Goal: Task Accomplishment & Management: Use online tool/utility

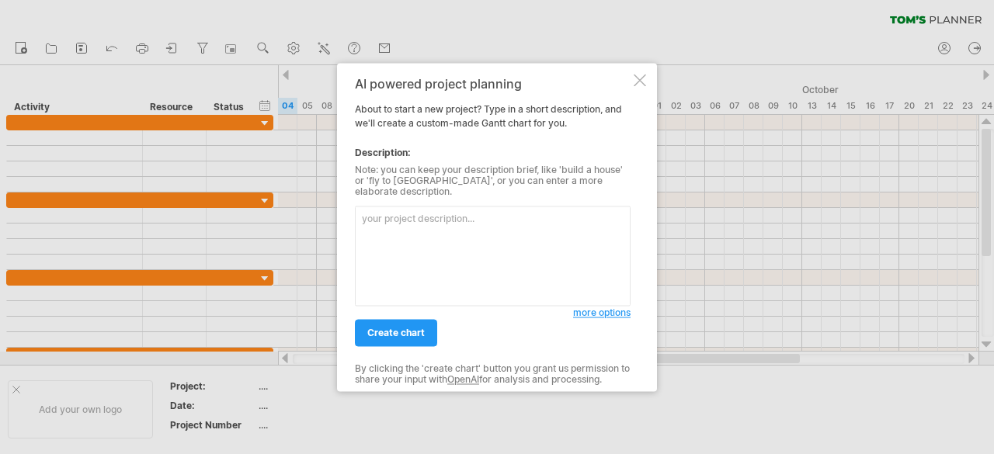
click at [591, 307] on span "more options" at bounding box center [601, 313] width 57 height 12
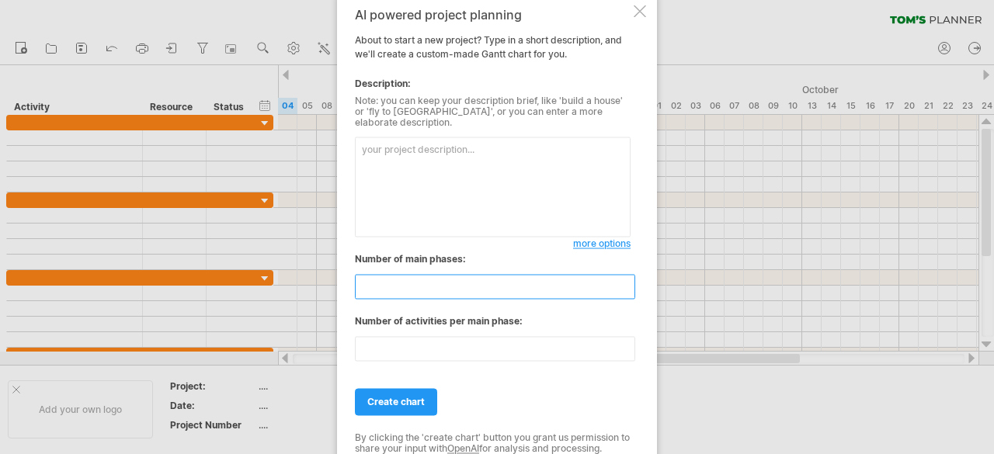
click at [627, 274] on input "**" at bounding box center [495, 286] width 280 height 25
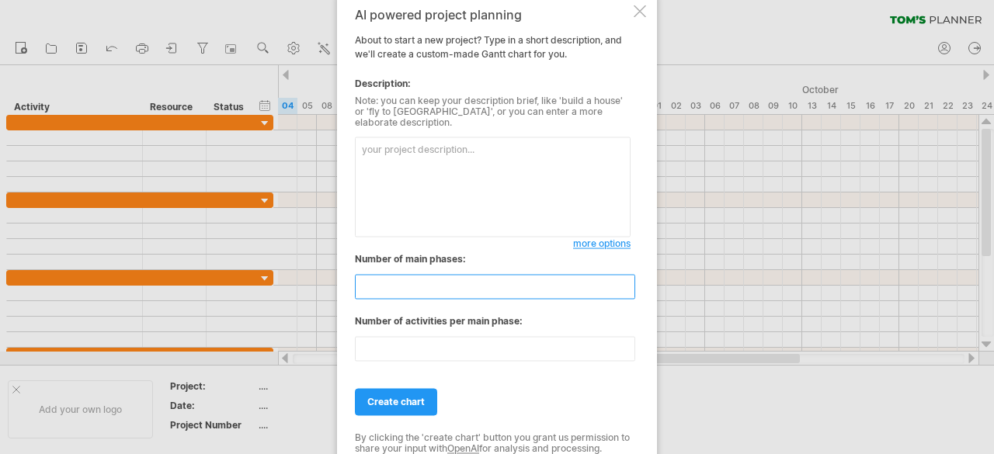
click at [626, 290] on input "**" at bounding box center [495, 286] width 280 height 25
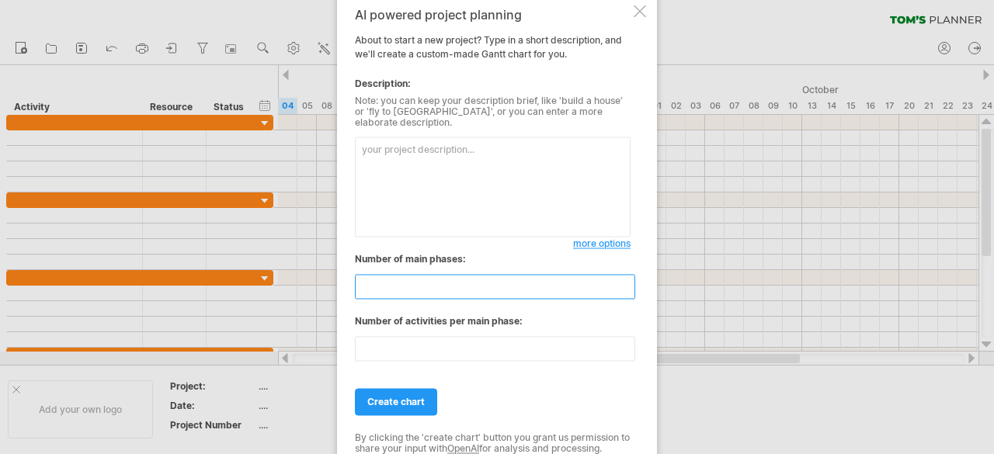
click at [626, 290] on input "*" at bounding box center [495, 286] width 280 height 25
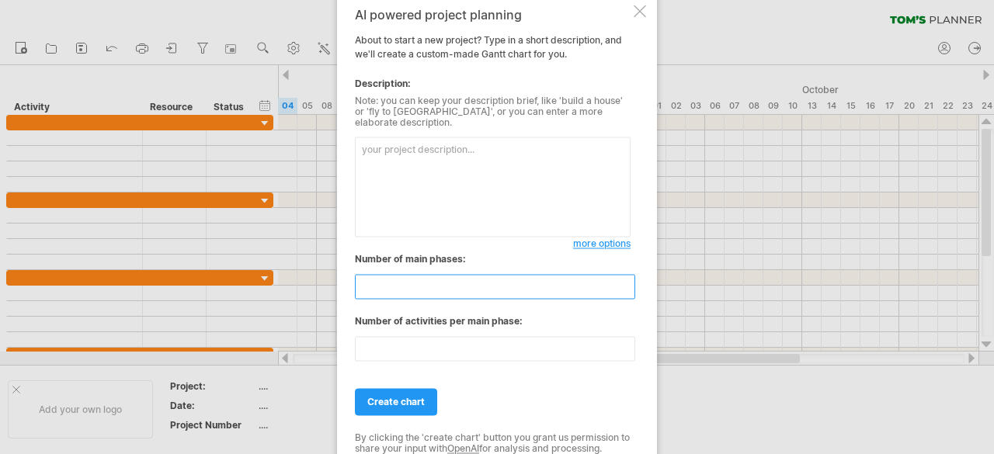
click at [626, 290] on input "*" at bounding box center [495, 286] width 280 height 25
type input "*"
click at [626, 290] on input "*" at bounding box center [495, 286] width 280 height 25
click at [447, 193] on textarea at bounding box center [493, 187] width 276 height 100
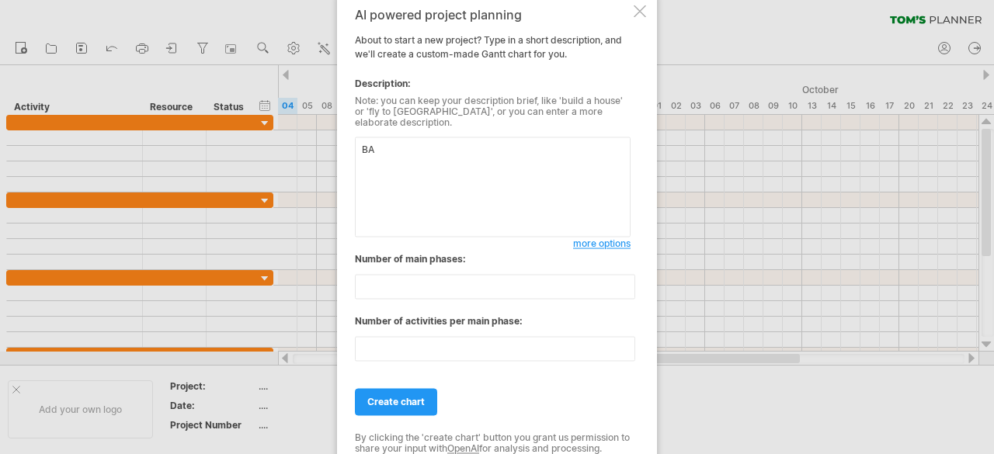
type textarea "B"
type textarea "i"
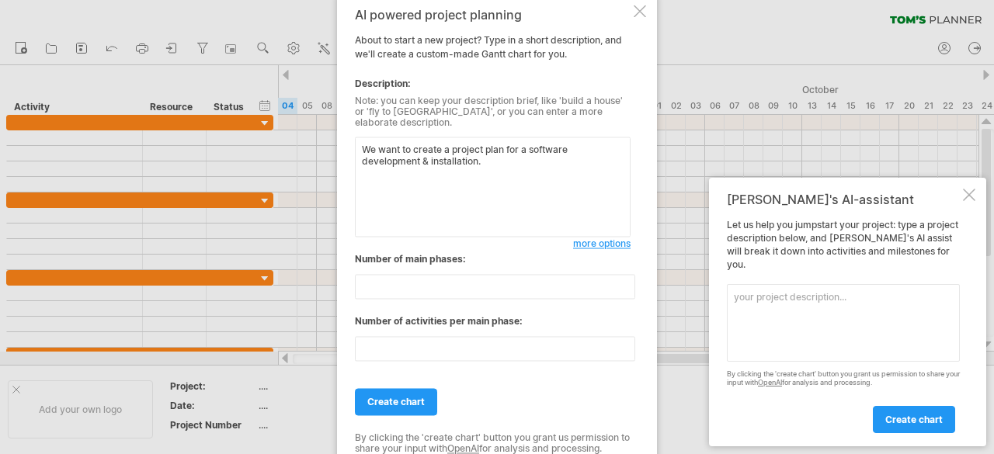
click at [487, 145] on textarea "We want to create a project plan for a software development & installation." at bounding box center [493, 187] width 276 height 100
click at [489, 161] on textarea "We want to create a project plan for a software development & installation." at bounding box center [493, 187] width 276 height 100
drag, startPoint x: 553, startPoint y: 158, endPoint x: 526, endPoint y: 190, distance: 42.4
click at [526, 190] on textarea "We want to create a project plan for a software development & installation. Sof…" at bounding box center [493, 187] width 276 height 100
click at [596, 168] on textarea "We want to create a project plan for a software development & installation. Sof…" at bounding box center [493, 187] width 276 height 100
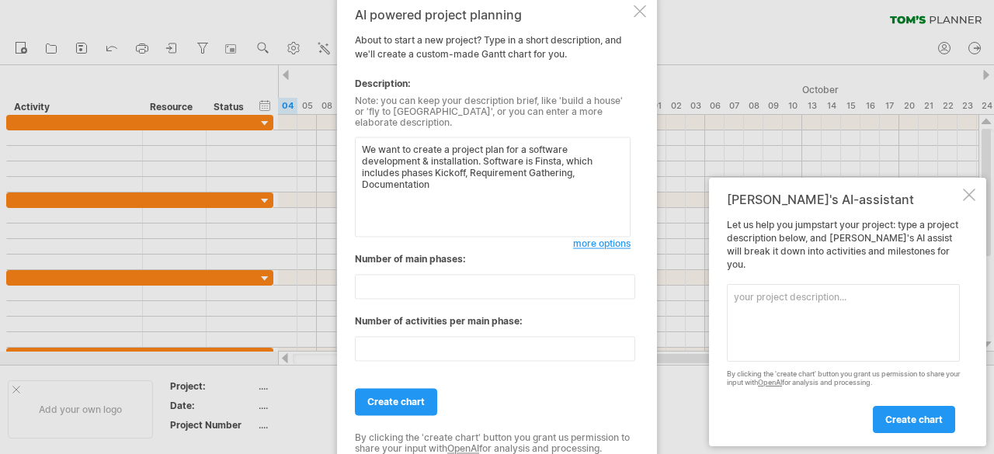
click at [360, 176] on textarea "We want to create a project plan for a software development & installation. Sof…" at bounding box center [493, 187] width 276 height 100
type textarea "We want to create a project plan for a software development & installation. Sof…"
drag, startPoint x: 512, startPoint y: 181, endPoint x: 340, endPoint y: 125, distance: 180.4
click at [340, 125] on div "AI powered project planning About to start a new project? Type in a short descr…" at bounding box center [497, 227] width 320 height 466
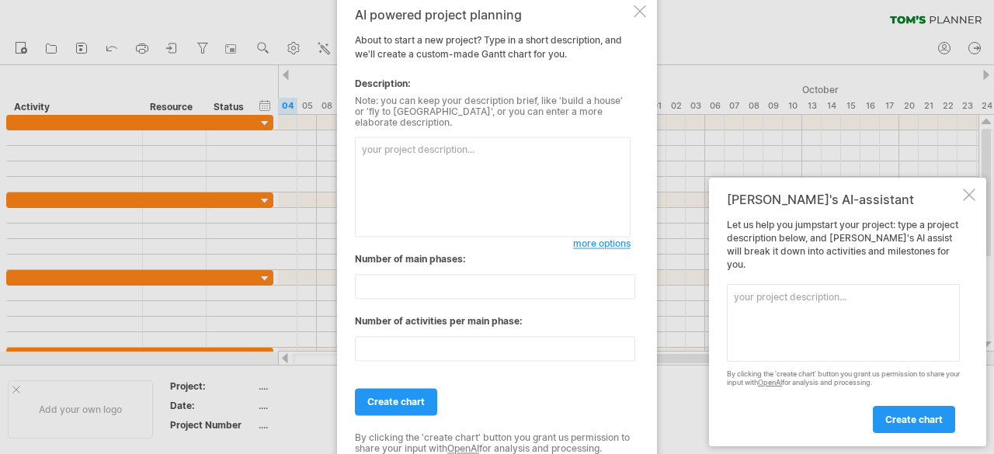
paste textarea "Loremi d sitamet cons adi Elits doeiu tem "Incidi Utlabore Etdoloremagnaa". Eni…"
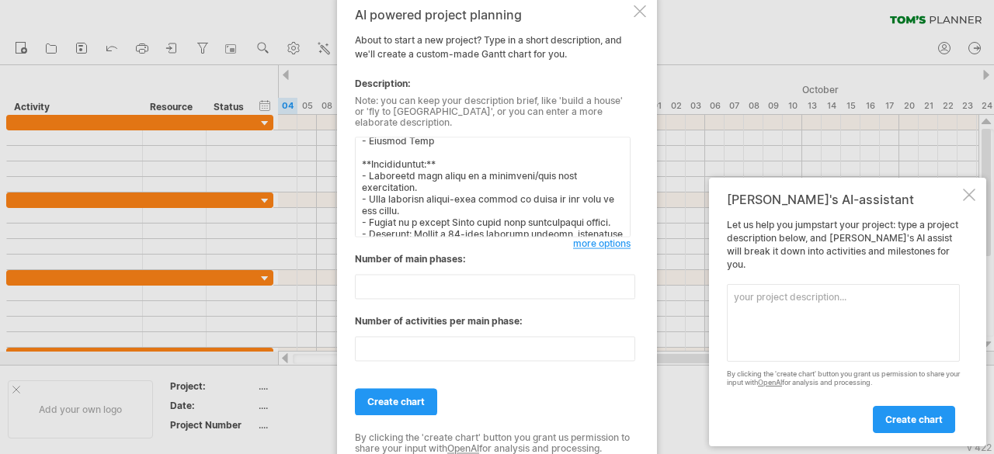
scroll to position [446, 0]
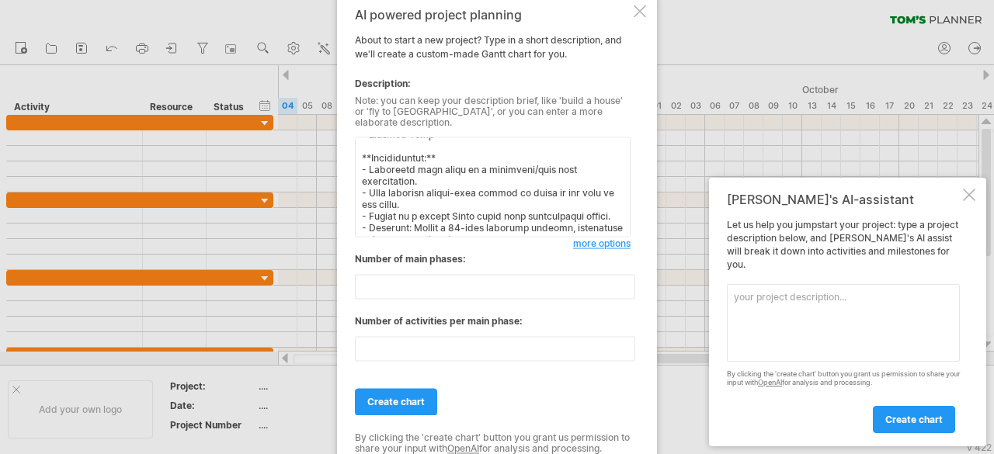
type textarea "Loremi d sitamet cons adi Elits doeiu tem "Incidi Utlabore Etdoloremagnaa". Eni…"
click at [611, 238] on span "more options" at bounding box center [601, 244] width 57 height 12
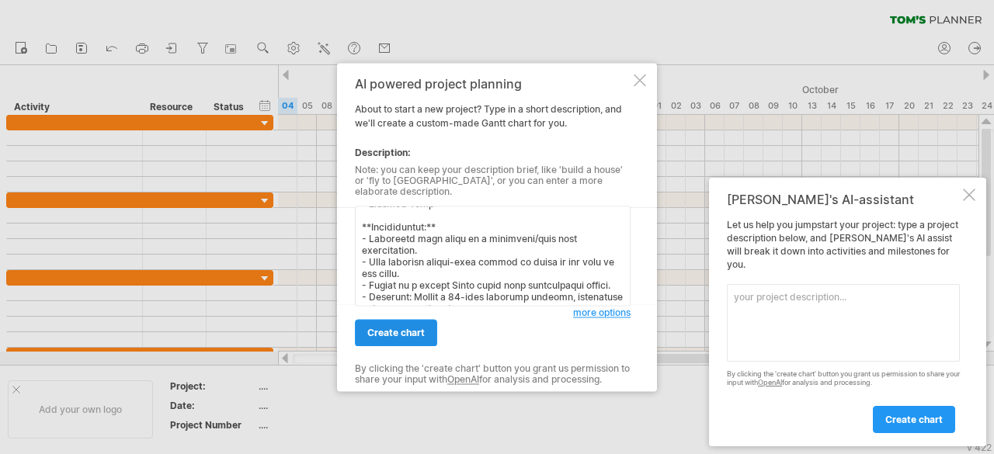
click at [411, 328] on span "create chart" at bounding box center [395, 333] width 57 height 12
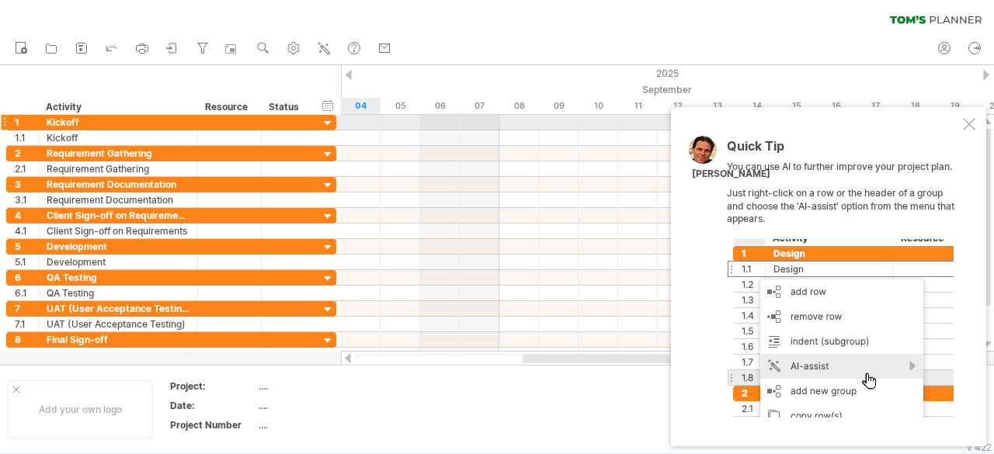
click at [979, 120] on div "Quick Tip You can use AI to further improve your project plan. Just right-click…" at bounding box center [828, 276] width 315 height 339
click at [973, 127] on div at bounding box center [968, 124] width 12 height 12
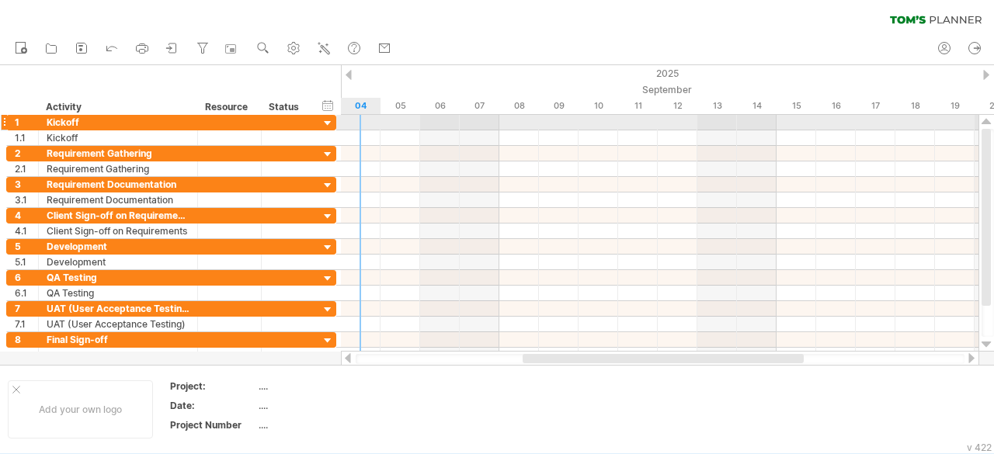
click at [363, 120] on div at bounding box center [659, 123] width 637 height 16
click at [318, 122] on div "1 ******* Kickoff" at bounding box center [171, 123] width 330 height 16
click at [318, 122] on div "1 ******* Kickoff" at bounding box center [171, 122] width 330 height 16
drag, startPoint x: 366, startPoint y: 120, endPoint x: 462, endPoint y: 122, distance: 95.5
click at [463, 122] on div at bounding box center [659, 123] width 637 height 16
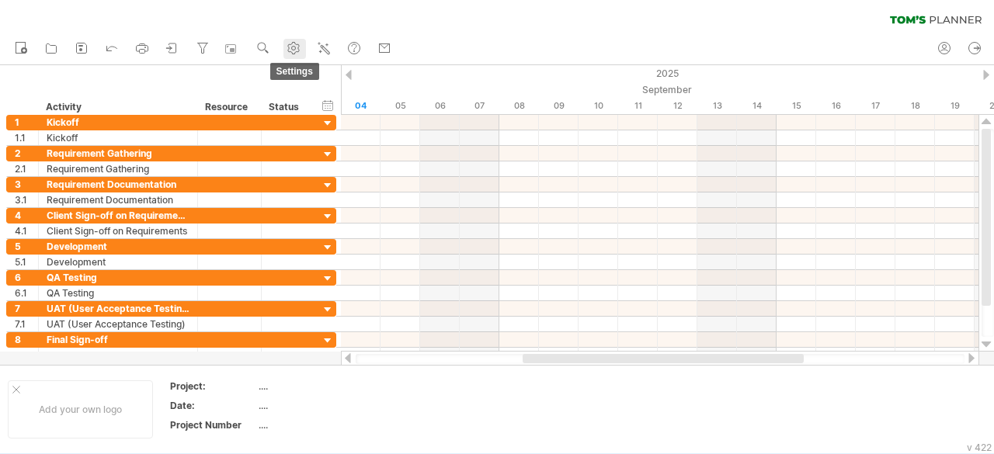
click at [298, 49] on use at bounding box center [294, 48] width 16 height 16
select select "*"
select select "**"
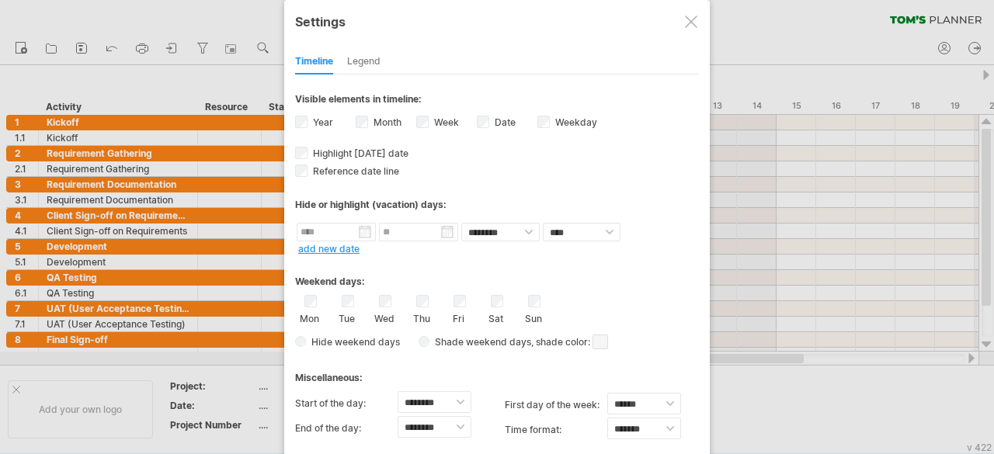
click at [413, 120] on div "Month" at bounding box center [386, 123] width 61 height 21
click at [553, 116] on label "Weekday visibility of weekday Currently there is not enough space horizontally …" at bounding box center [574, 122] width 45 height 12
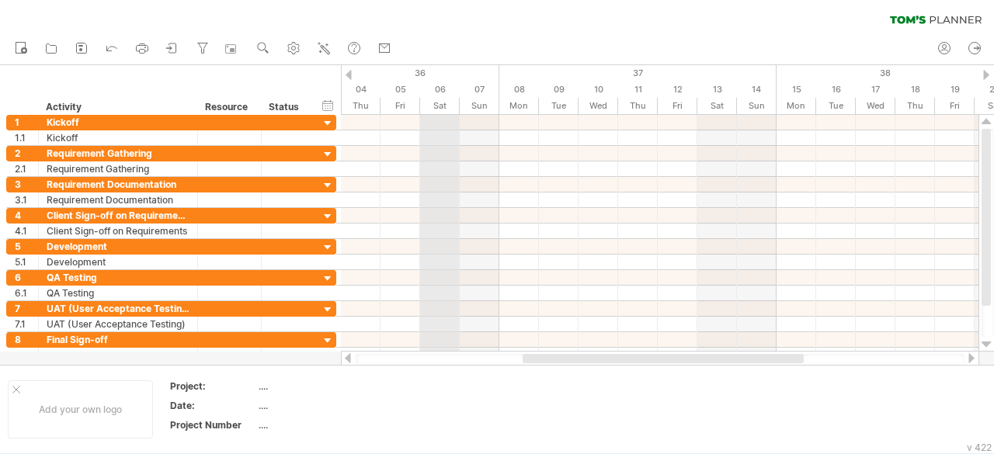
click at [447, 83] on div "06" at bounding box center [440, 90] width 40 height 16
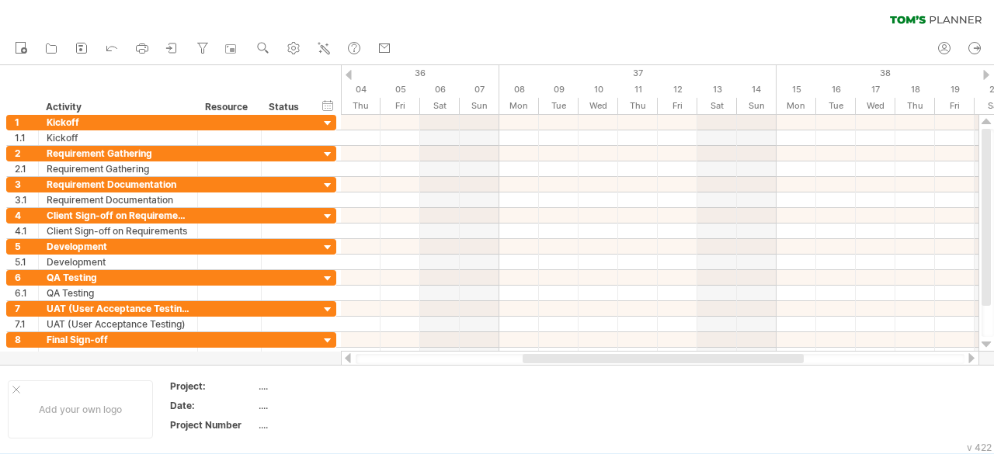
click at [438, 61] on div "new" at bounding box center [497, 49] width 994 height 33
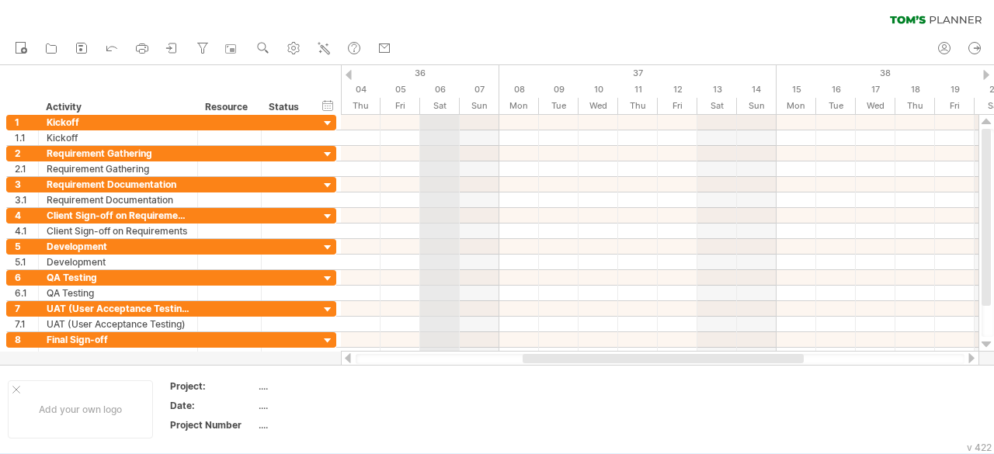
click at [442, 95] on div "06" at bounding box center [440, 90] width 40 height 16
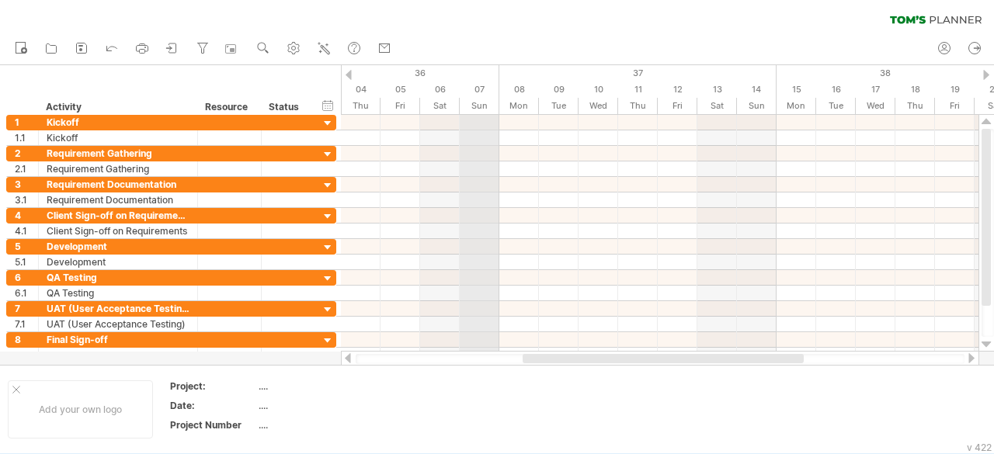
click at [478, 92] on div "07" at bounding box center [480, 90] width 40 height 16
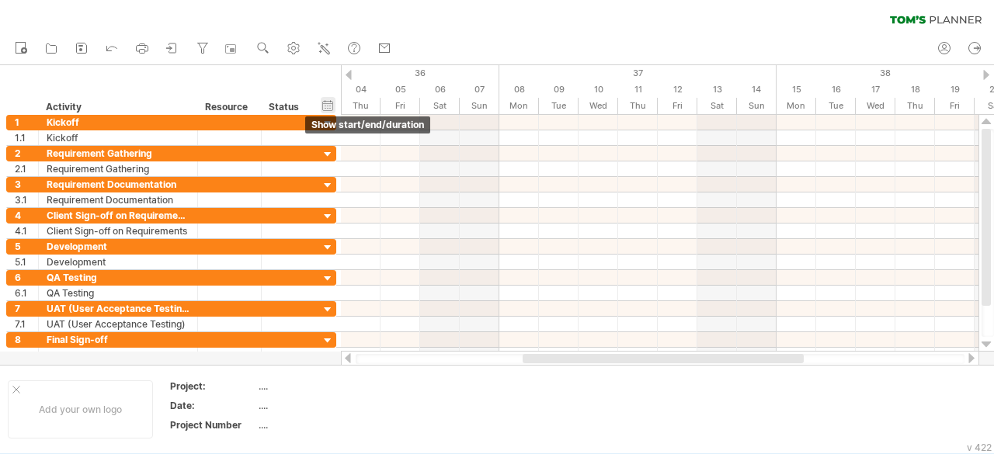
click at [322, 109] on div "hide start/end/duration show start/end/duration" at bounding box center [328, 105] width 15 height 16
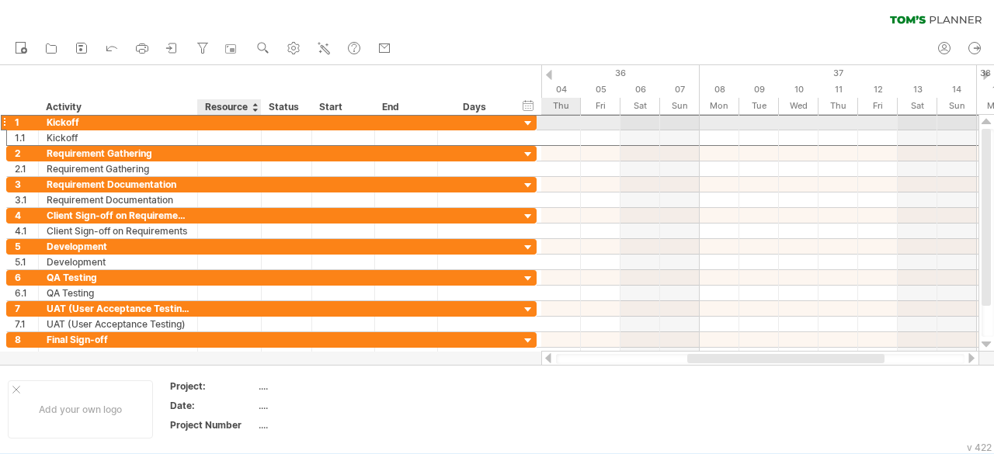
click at [250, 122] on div at bounding box center [229, 122] width 47 height 15
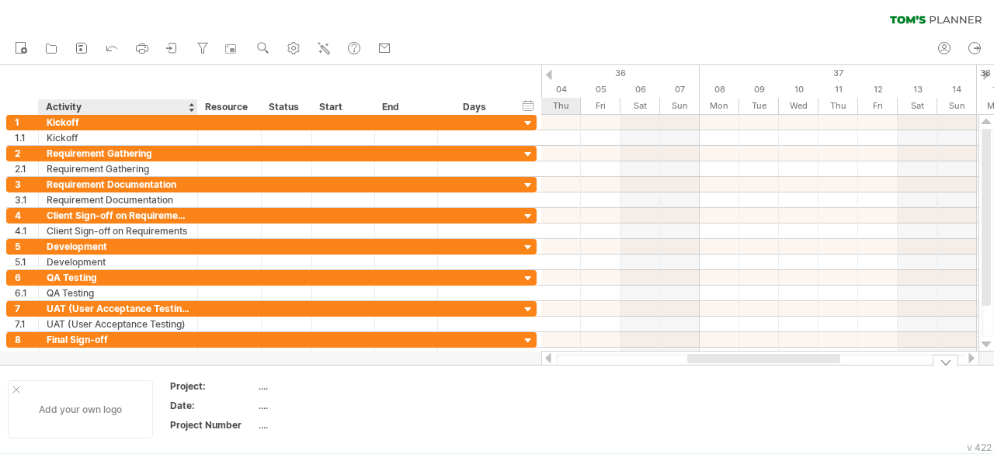
click at [111, 399] on div "Add your own logo" at bounding box center [80, 409] width 145 height 58
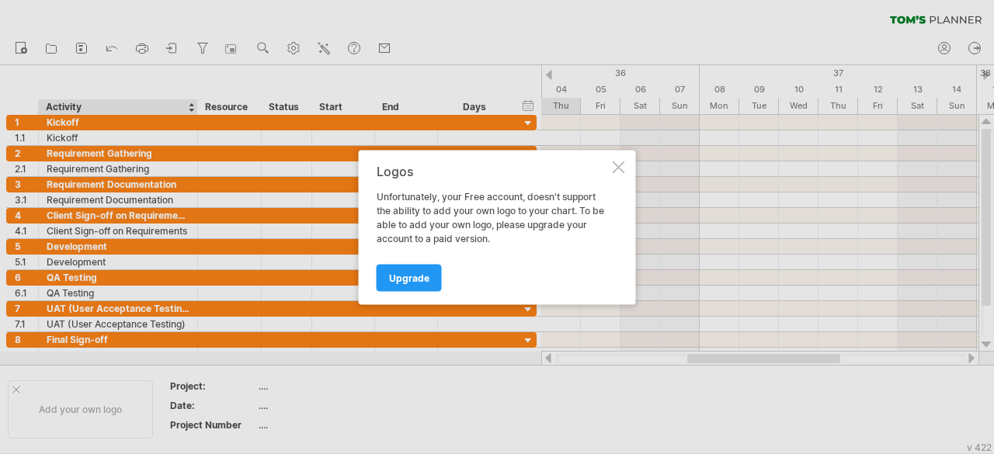
click at [623, 168] on div at bounding box center [618, 167] width 12 height 12
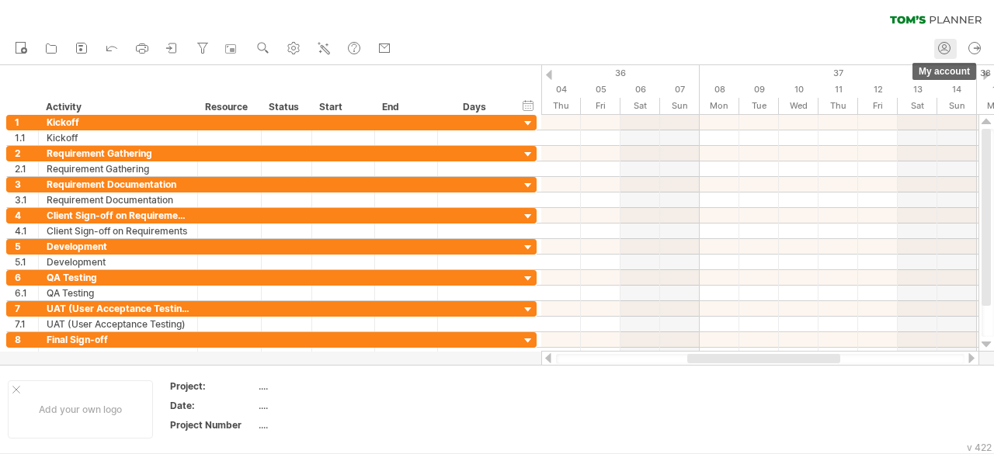
click at [949, 45] on icon at bounding box center [944, 48] width 16 height 16
type input "**********"
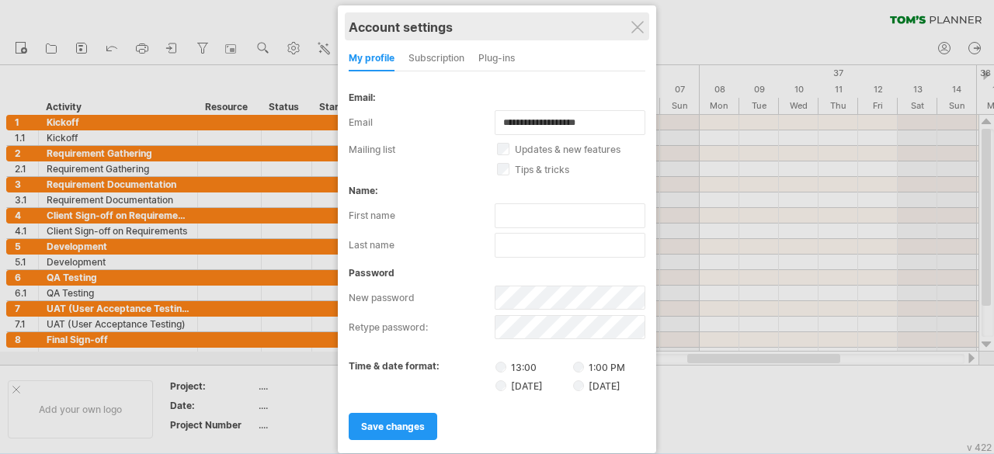
click at [645, 33] on div "Account settings" at bounding box center [497, 26] width 297 height 28
click at [627, 26] on div "Account settings" at bounding box center [497, 26] width 297 height 28
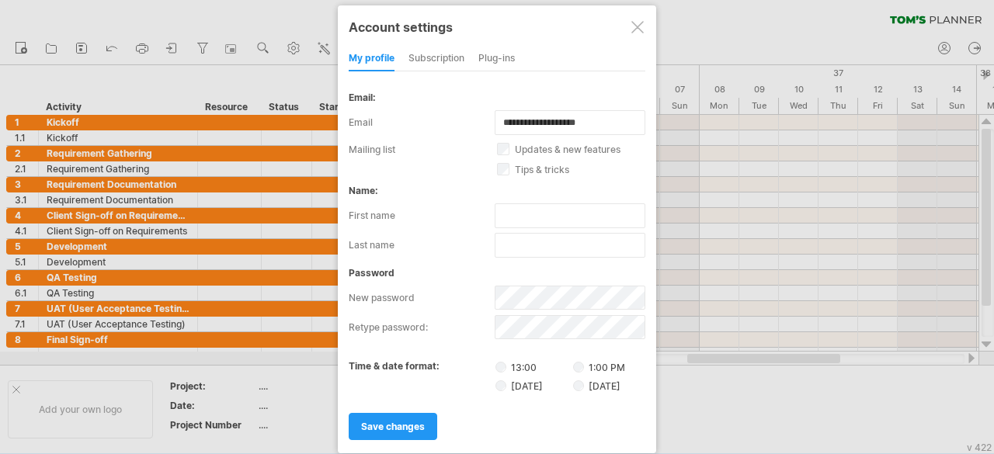
click at [633, 26] on div at bounding box center [637, 27] width 12 height 12
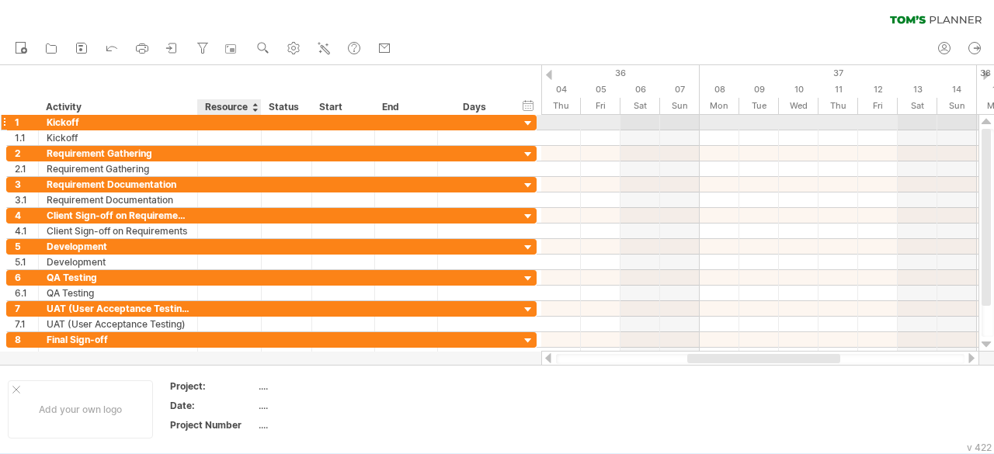
click at [231, 120] on div at bounding box center [229, 122] width 47 height 15
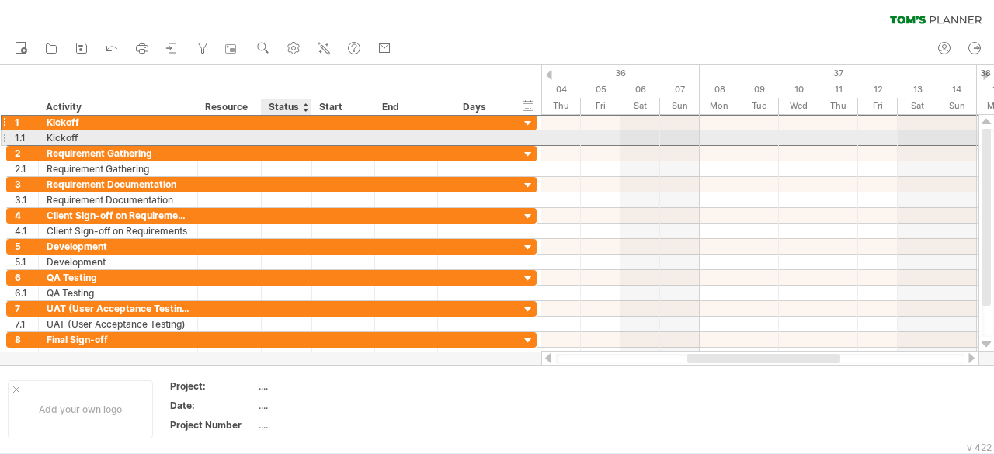
click at [286, 132] on div at bounding box center [286, 137] width 34 height 15
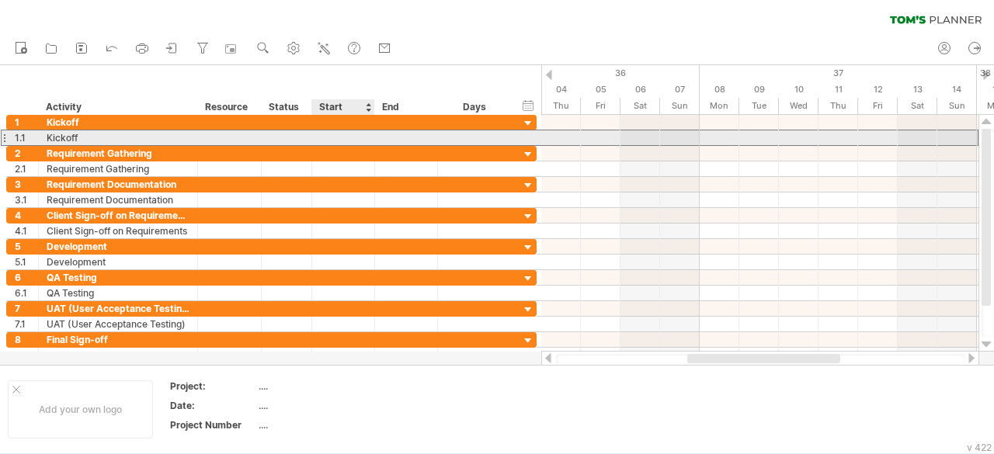
click at [331, 140] on div at bounding box center [343, 137] width 63 height 15
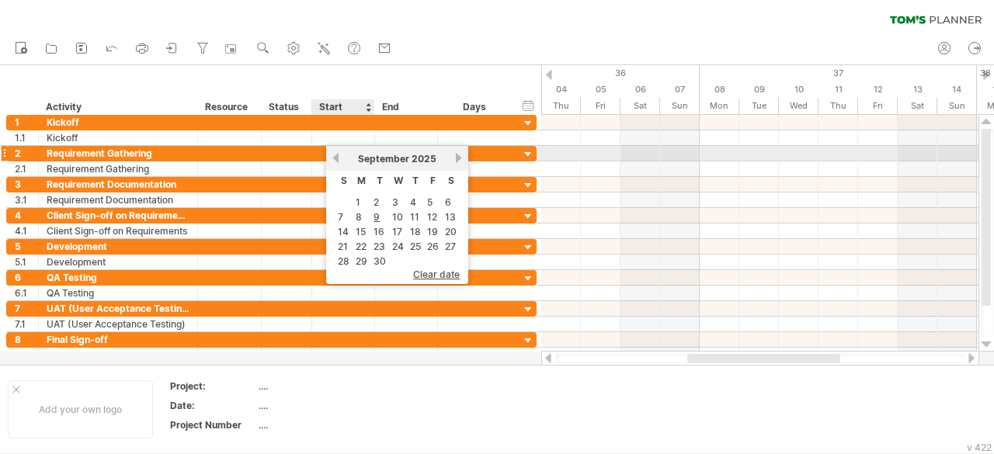
click at [339, 157] on link "previous" at bounding box center [336, 158] width 12 height 12
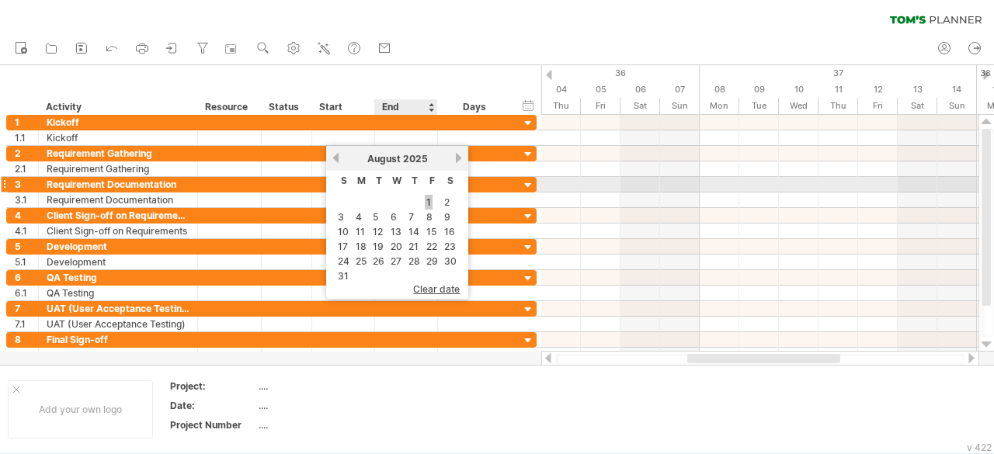
click at [427, 198] on link "1" at bounding box center [429, 202] width 8 height 15
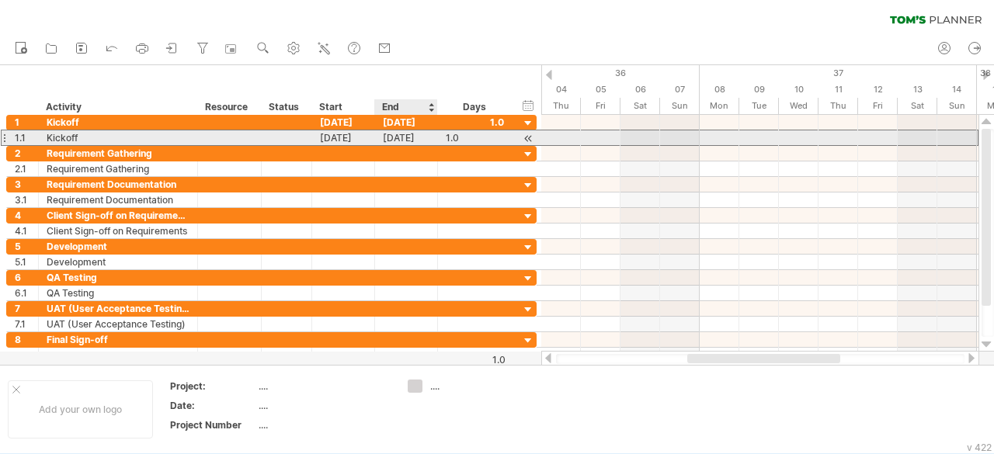
click at [403, 137] on div "[DATE]" at bounding box center [406, 137] width 63 height 15
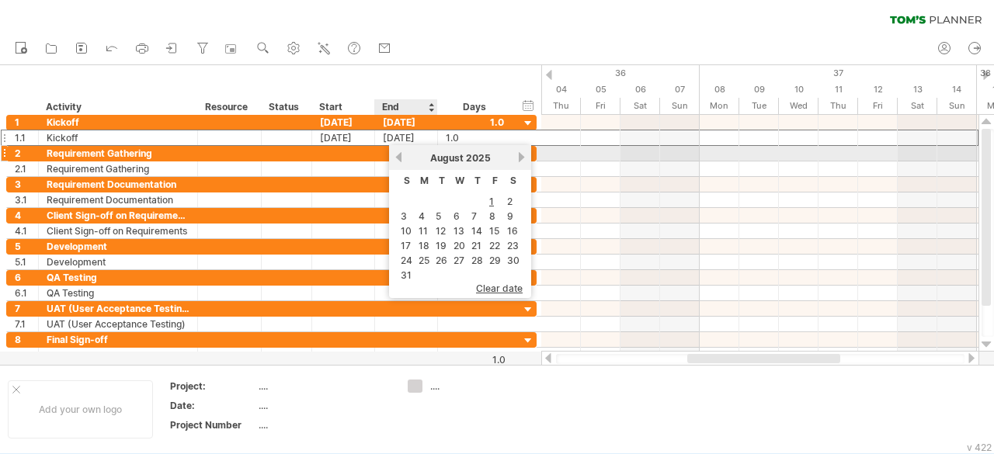
click at [395, 154] on link "previous" at bounding box center [399, 157] width 12 height 12
click at [519, 160] on link "next" at bounding box center [521, 157] width 12 height 12
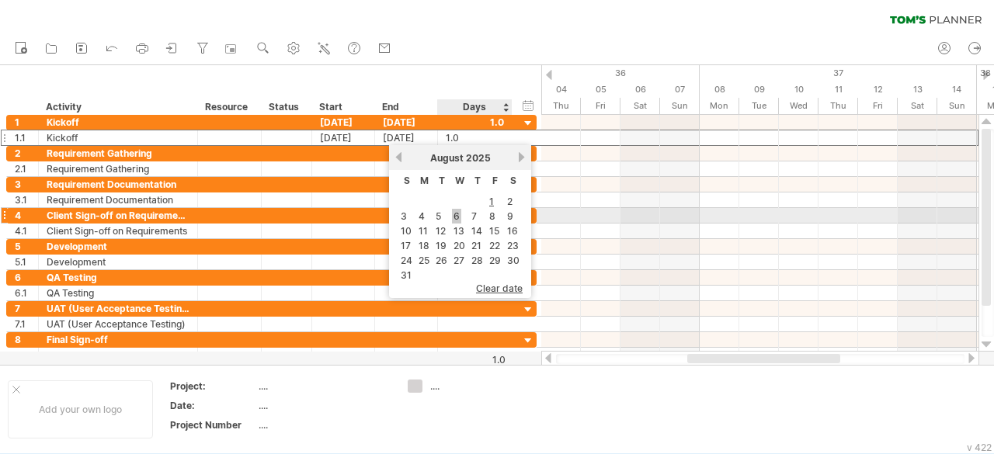
click at [459, 220] on link "6" at bounding box center [456, 216] width 9 height 15
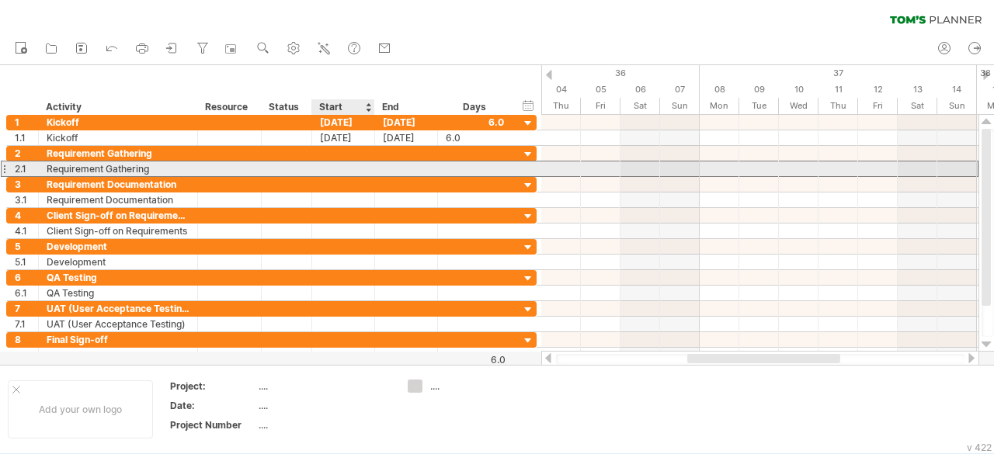
click at [339, 168] on div at bounding box center [343, 168] width 63 height 15
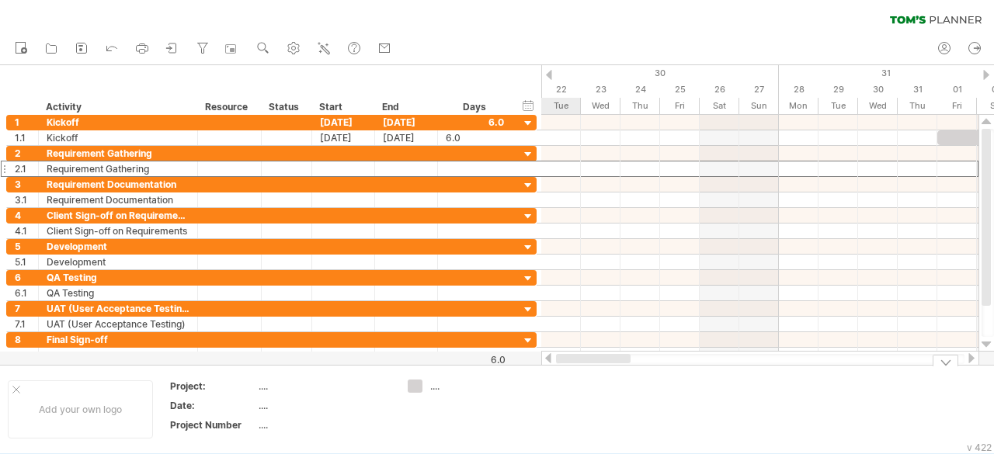
drag, startPoint x: 893, startPoint y: 357, endPoint x: 604, endPoint y: 376, distance: 289.4
click at [604, 376] on div "Trying to reach [DOMAIN_NAME] Connected again... 0% clear filter new 1" at bounding box center [497, 227] width 994 height 454
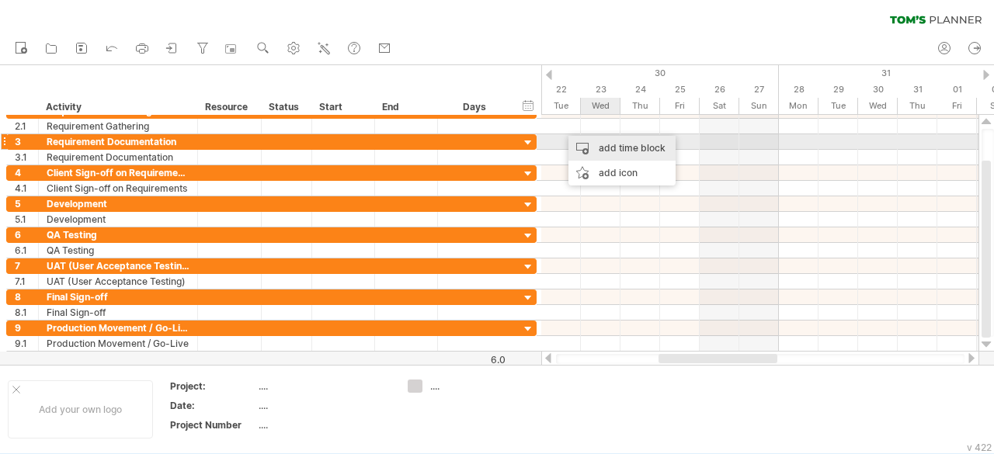
click at [597, 140] on div "add time block" at bounding box center [621, 148] width 107 height 25
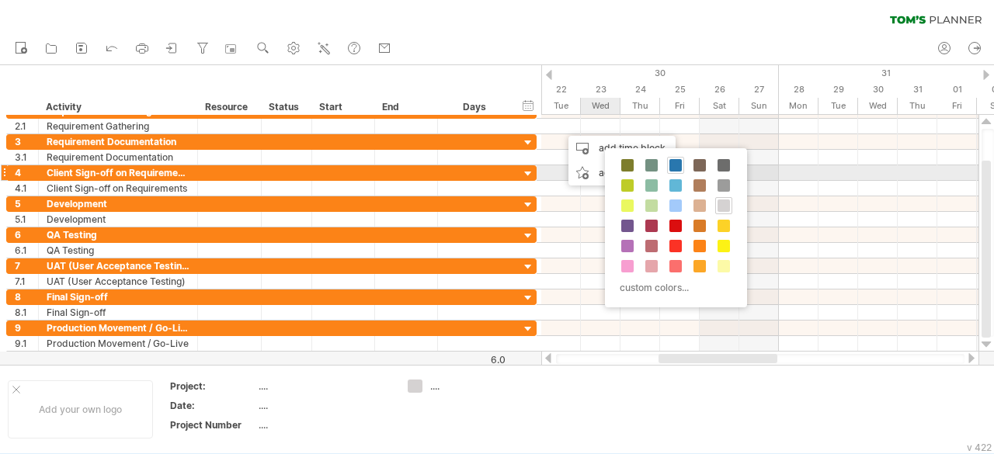
click at [672, 168] on span at bounding box center [675, 165] width 12 height 12
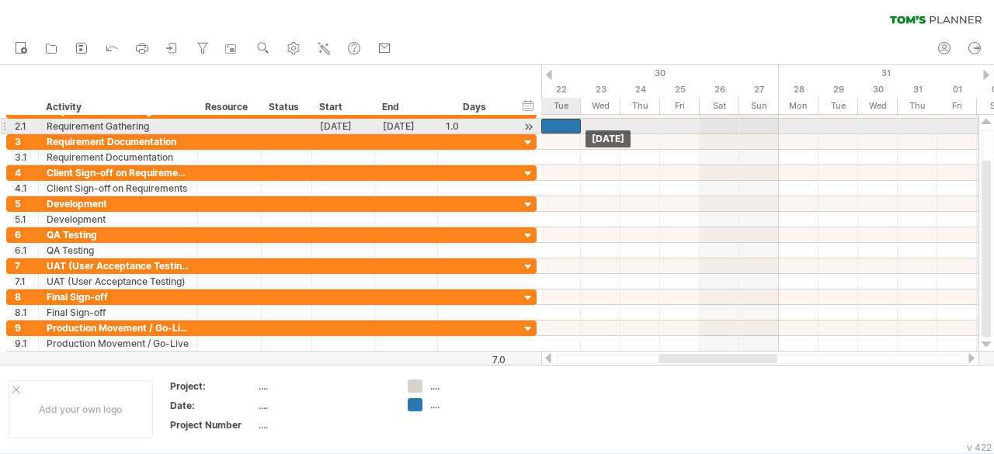
drag, startPoint x: 565, startPoint y: 123, endPoint x: 546, endPoint y: 125, distance: 19.5
click at [546, 125] on div at bounding box center [561, 126] width 40 height 15
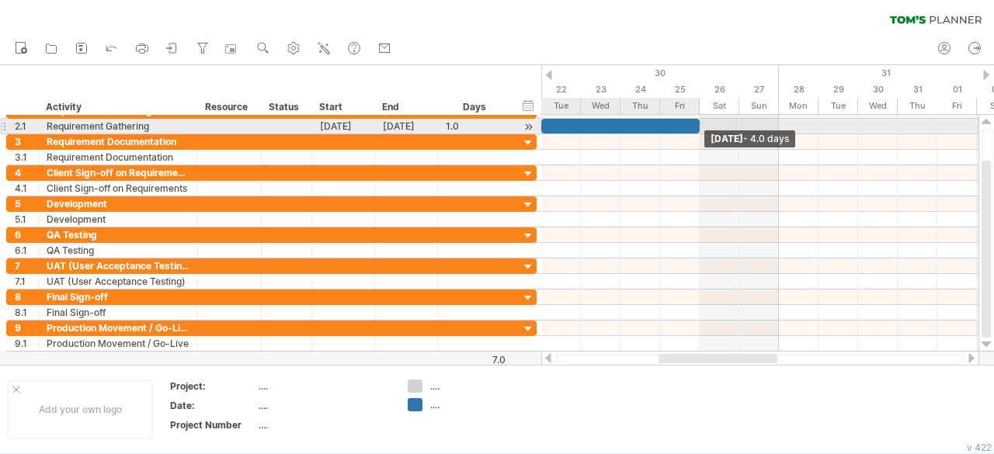
drag, startPoint x: 581, startPoint y: 129, endPoint x: 696, endPoint y: 129, distance: 115.7
click at [696, 129] on span at bounding box center [699, 126] width 6 height 15
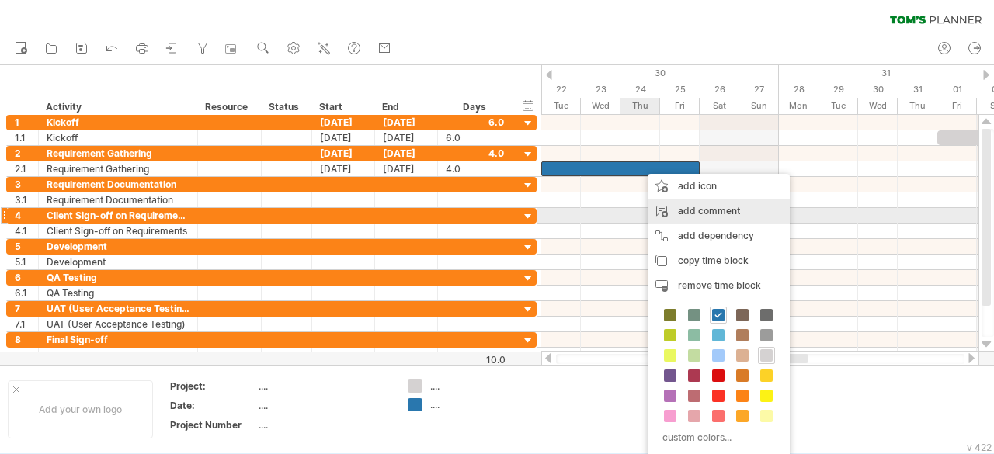
click at [712, 209] on div "add comment" at bounding box center [718, 211] width 142 height 25
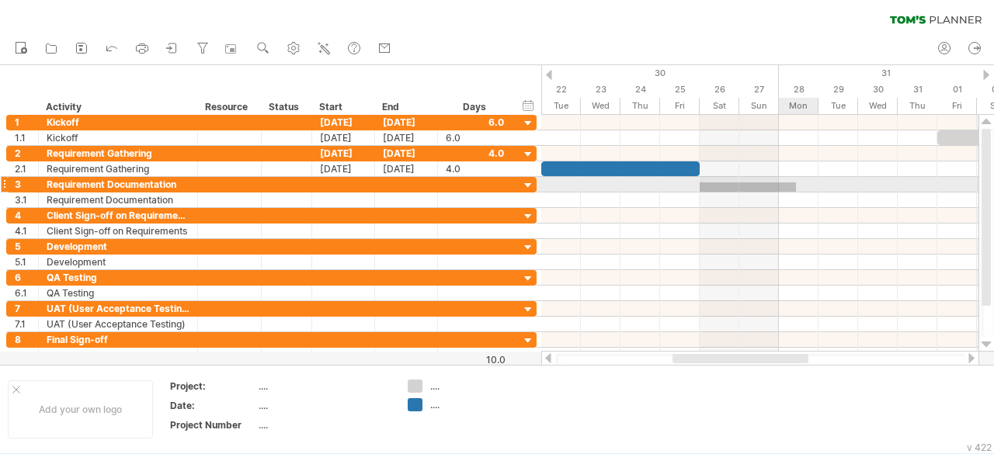
drag, startPoint x: 699, startPoint y: 182, endPoint x: 796, endPoint y: 192, distance: 96.7
click at [796, 192] on div at bounding box center [759, 192] width 437 height 31
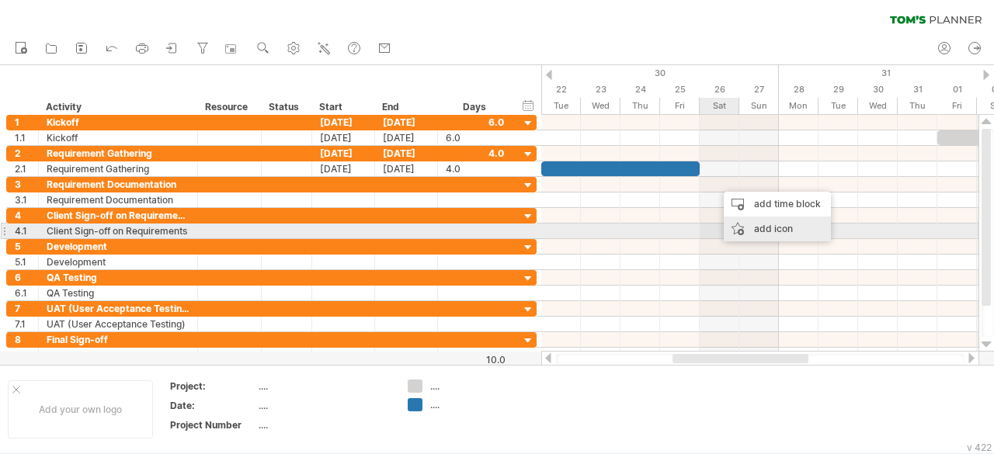
click at [767, 224] on div "add icon" at bounding box center [776, 229] width 107 height 25
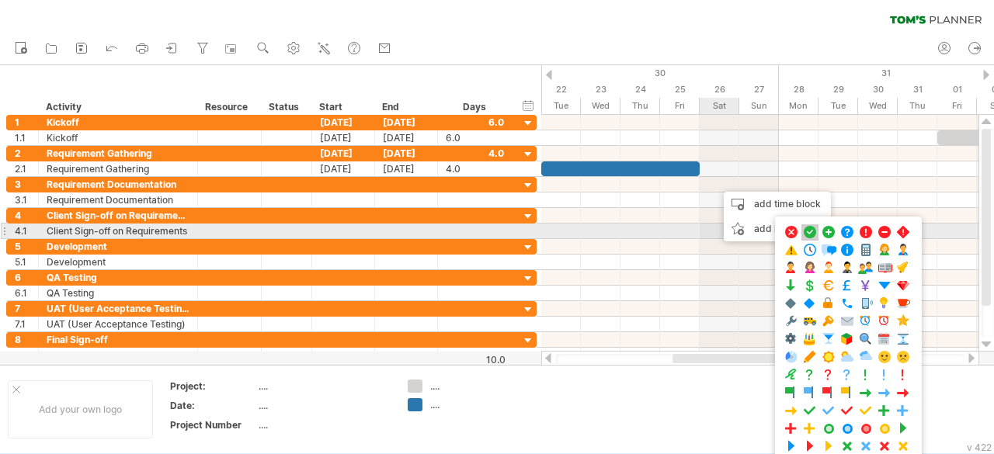
click at [803, 227] on span at bounding box center [810, 232] width 16 height 15
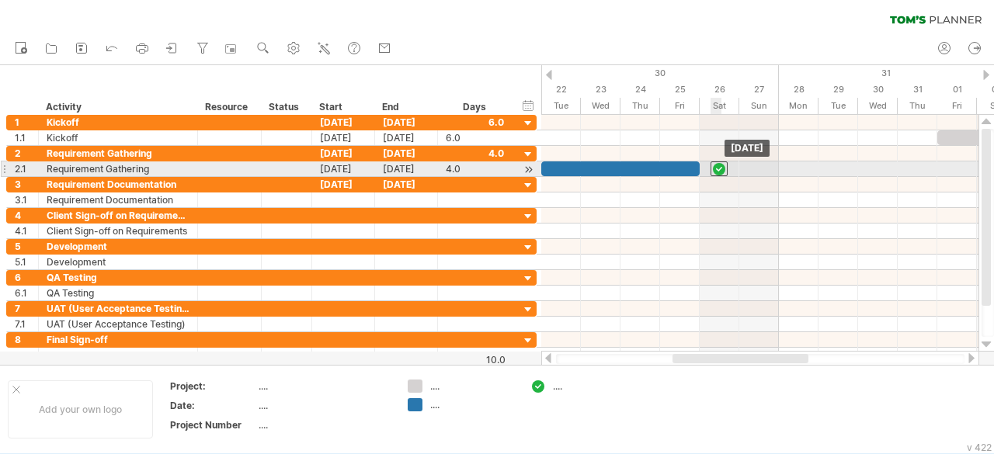
drag, startPoint x: 717, startPoint y: 185, endPoint x: 714, endPoint y: 170, distance: 15.1
drag, startPoint x: 719, startPoint y: 169, endPoint x: 691, endPoint y: 170, distance: 28.0
click at [691, 170] on div at bounding box center [699, 168] width 17 height 15
click at [699, 169] on div at bounding box center [699, 168] width 17 height 15
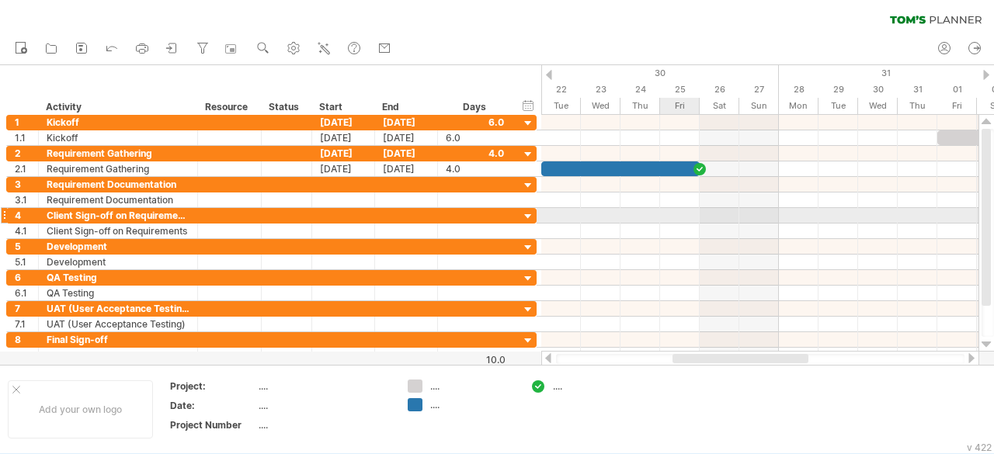
click at [691, 224] on div at bounding box center [759, 232] width 437 height 16
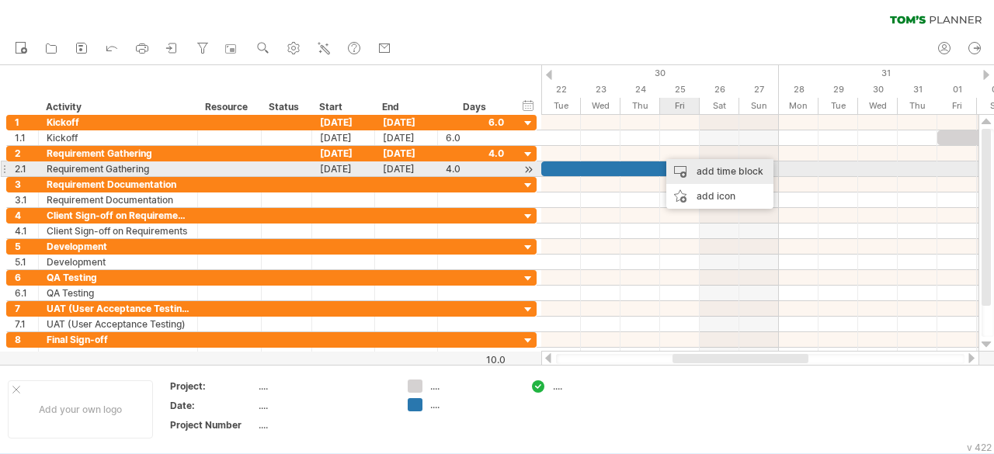
click at [717, 165] on div "add time block" at bounding box center [719, 171] width 107 height 25
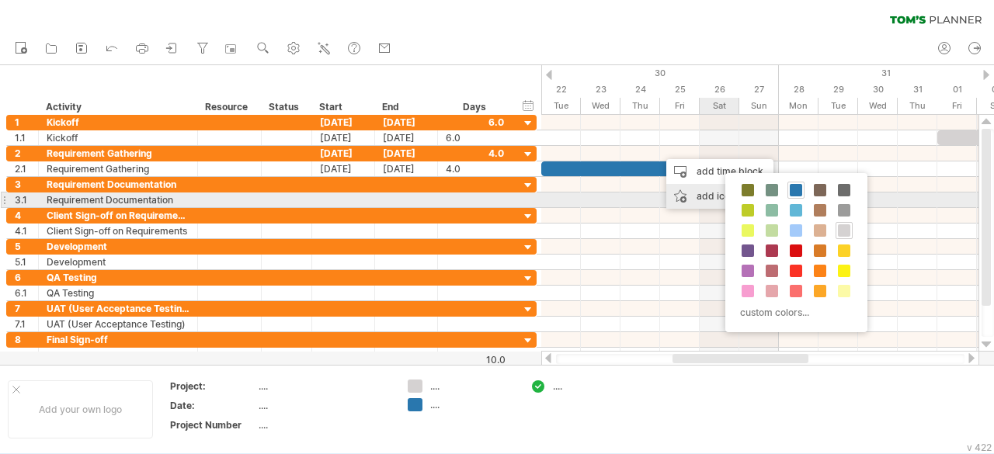
click at [711, 196] on div "add icon" at bounding box center [719, 196] width 107 height 25
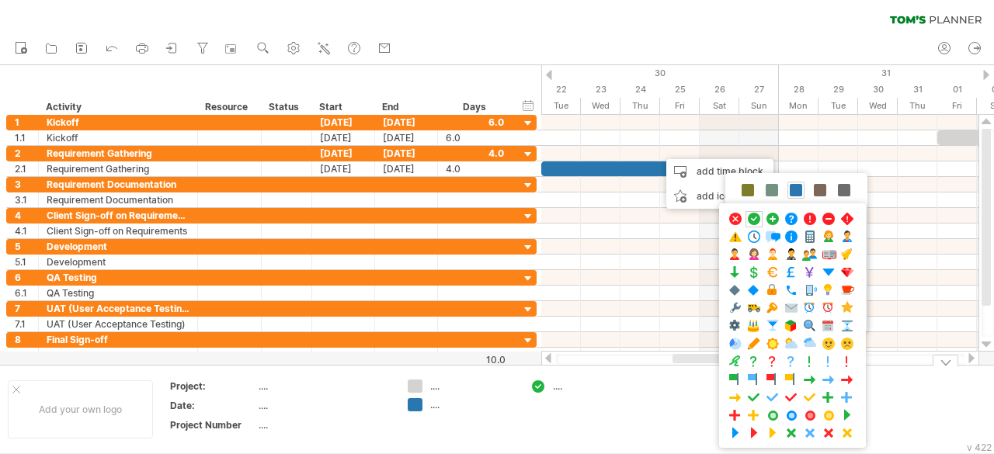
click at [688, 359] on div at bounding box center [740, 358] width 136 height 9
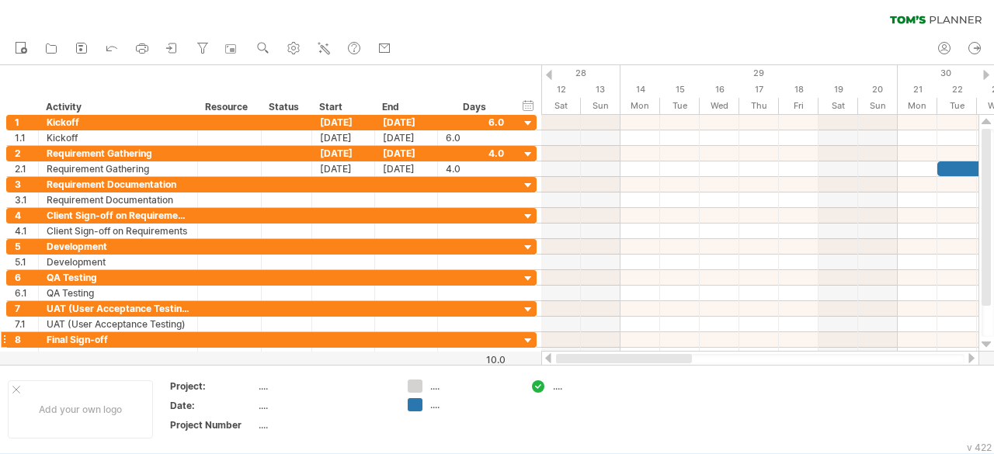
drag, startPoint x: 688, startPoint y: 359, endPoint x: 532, endPoint y: 335, distance: 157.2
click at [522, 359] on div "Trying to reach [DOMAIN_NAME] Connected again... 0% clear filter new 1" at bounding box center [497, 227] width 994 height 454
click at [179, 44] on icon at bounding box center [173, 48] width 16 height 16
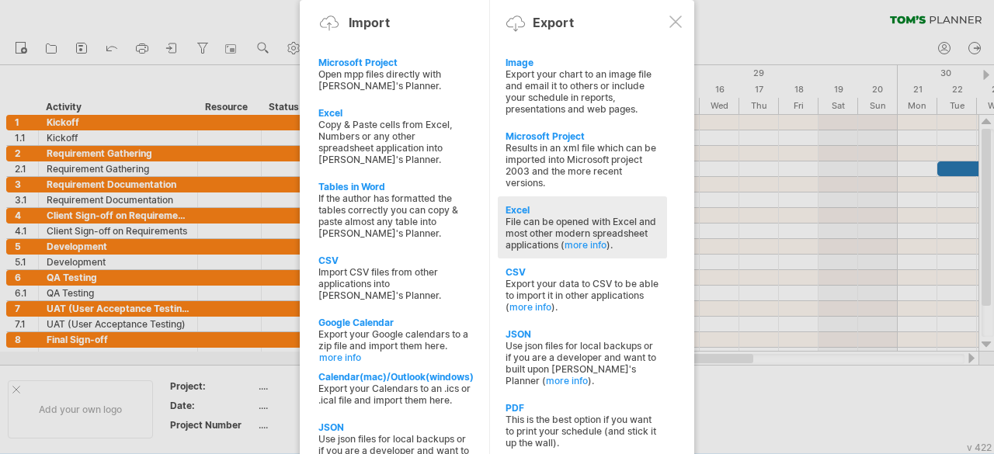
click at [554, 220] on div "File can be opened with Excel and most other modern spreadsheet applications ( …" at bounding box center [582, 233] width 154 height 35
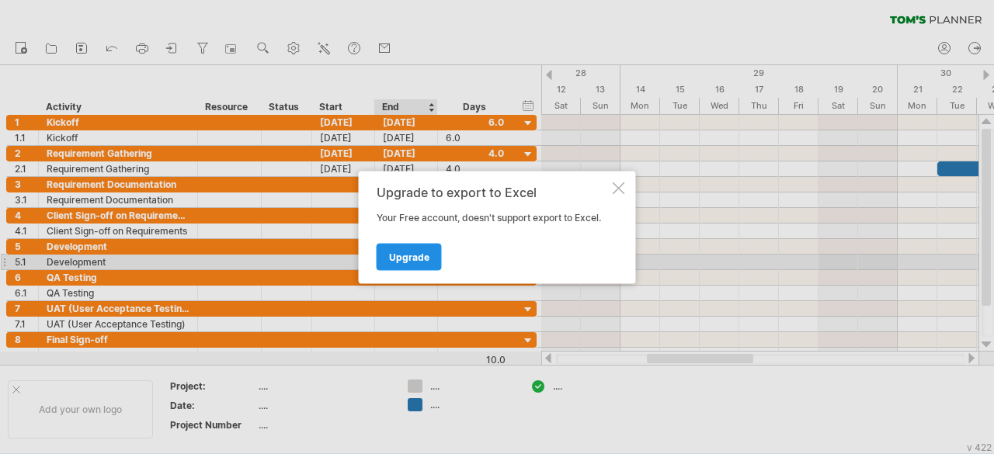
click at [386, 264] on link "Upgrade" at bounding box center [408, 256] width 65 height 27
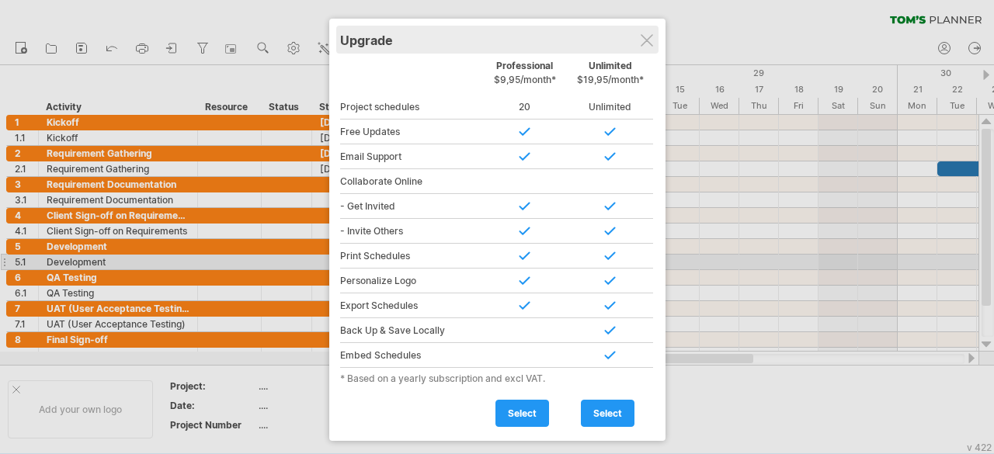
click at [654, 48] on div "Upgrade" at bounding box center [497, 40] width 314 height 28
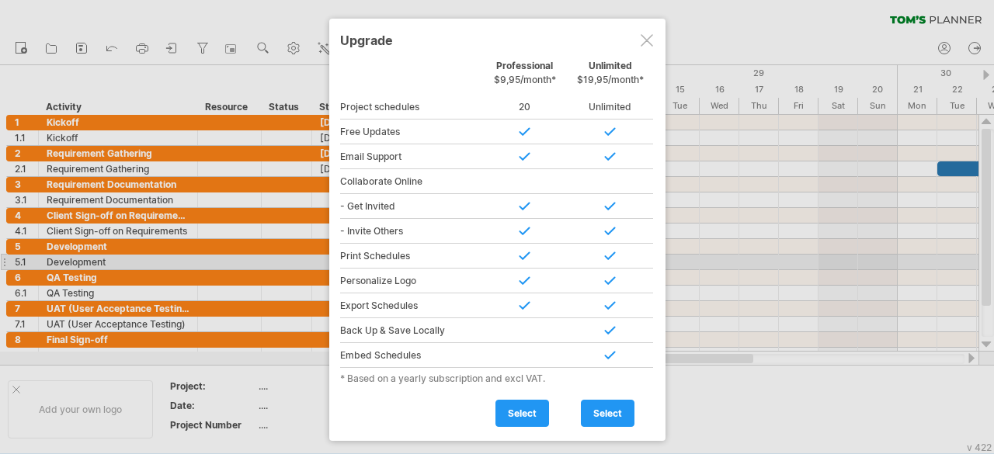
click at [649, 43] on div at bounding box center [646, 40] width 12 height 12
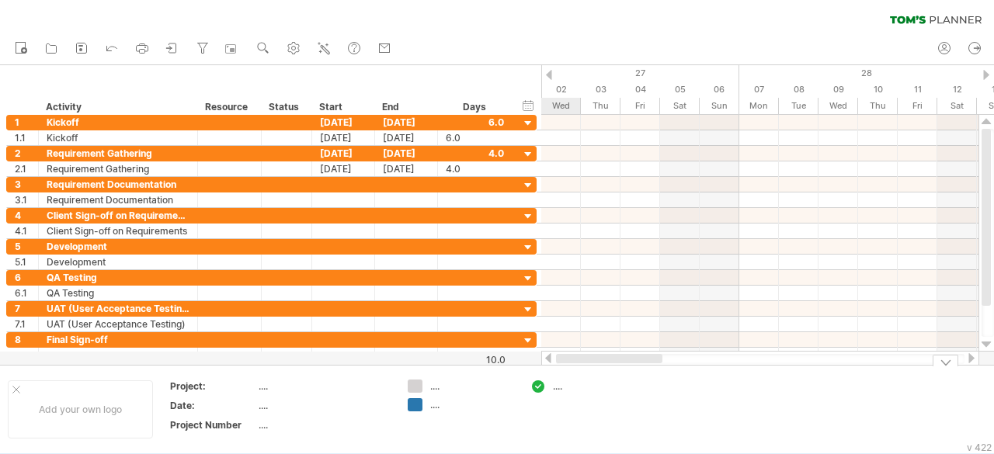
drag, startPoint x: 675, startPoint y: 362, endPoint x: 565, endPoint y: 364, distance: 110.2
click at [565, 364] on div "Trying to reach [DOMAIN_NAME] Connected again... 0% clear filter new 1" at bounding box center [497, 227] width 994 height 454
click at [560, 389] on div "...." at bounding box center [595, 386] width 85 height 13
click at [439, 388] on div "...." at bounding box center [472, 386] width 85 height 13
click at [438, 406] on div "...." at bounding box center [472, 404] width 85 height 13
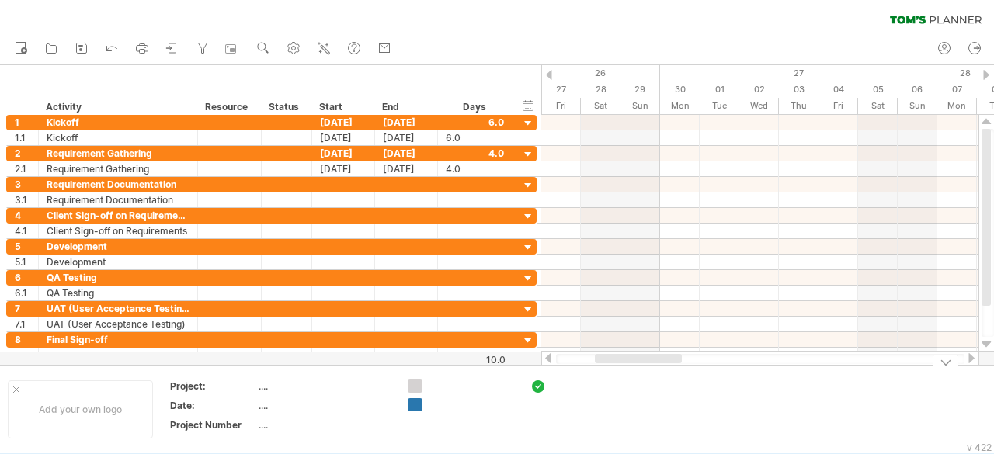
drag, startPoint x: 663, startPoint y: 356, endPoint x: 627, endPoint y: 365, distance: 36.9
click at [627, 365] on div "Trying to reach [DOMAIN_NAME] Connected again... 0% clear filter new 1" at bounding box center [497, 227] width 994 height 454
click at [255, 381] on div "Project:" at bounding box center [212, 386] width 85 height 13
click at [262, 385] on div "...." at bounding box center [323, 386] width 130 height 13
click at [267, 400] on div "...." at bounding box center [323, 405] width 130 height 13
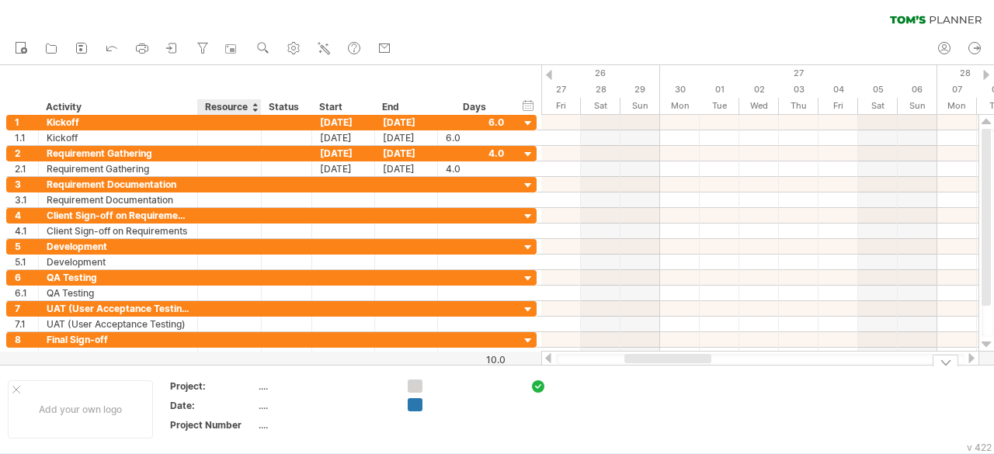
click at [267, 423] on div "...." at bounding box center [323, 424] width 130 height 13
click at [194, 45] on ul "new open" at bounding box center [202, 49] width 391 height 33
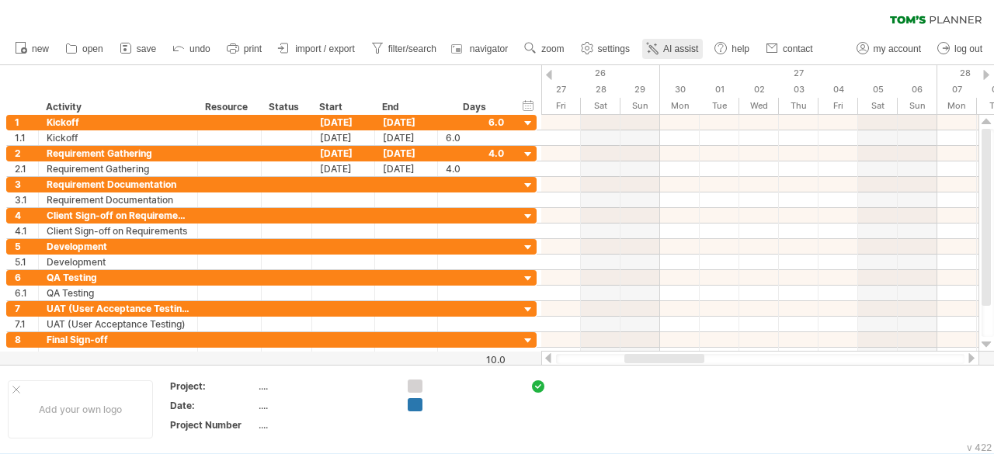
click at [679, 55] on link "AI assist" at bounding box center [672, 49] width 61 height 20
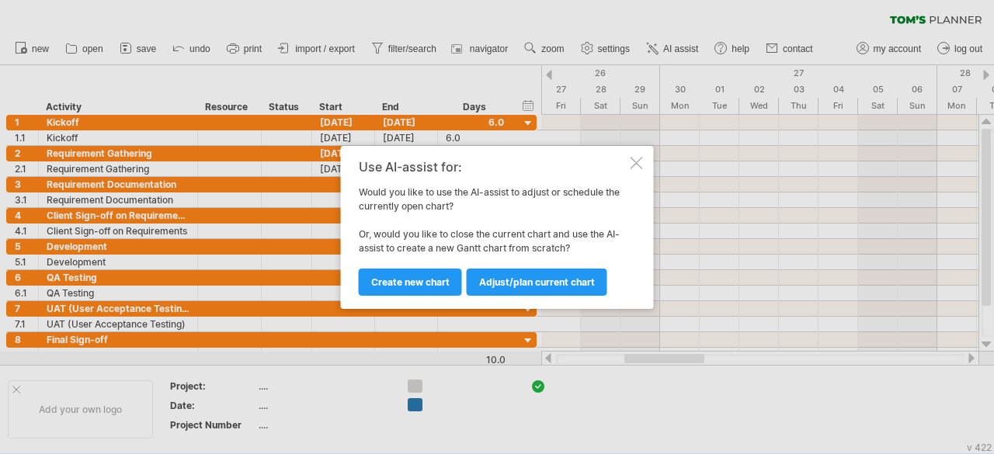
click at [643, 168] on div "Use AI-assist for: Would you like to use the AI-assist to adjust or schedule th…" at bounding box center [497, 227] width 313 height 163
click at [639, 158] on div at bounding box center [636, 163] width 12 height 12
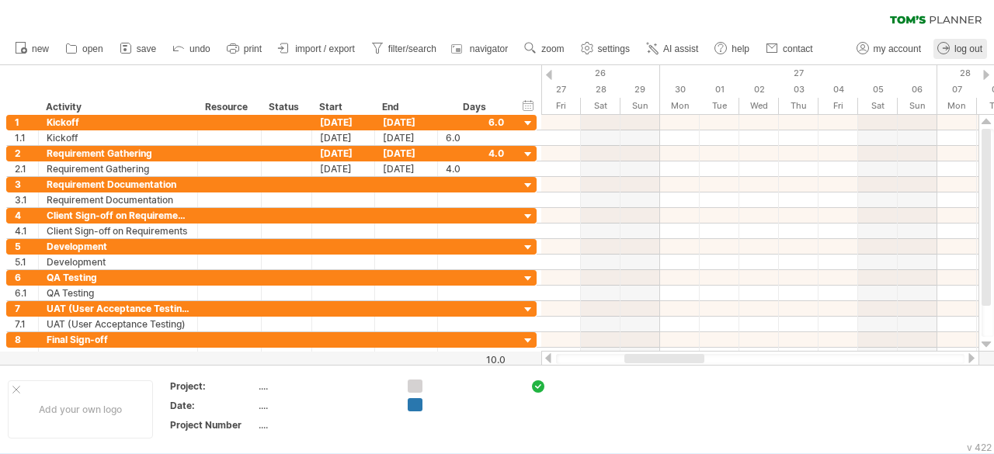
click at [974, 49] on span "log out" at bounding box center [968, 48] width 28 height 11
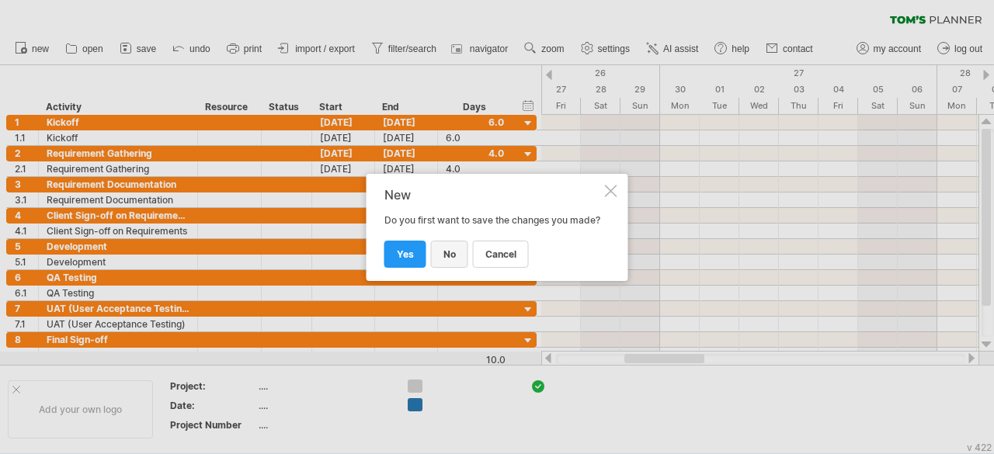
click at [452, 260] on span "no" at bounding box center [449, 254] width 12 height 12
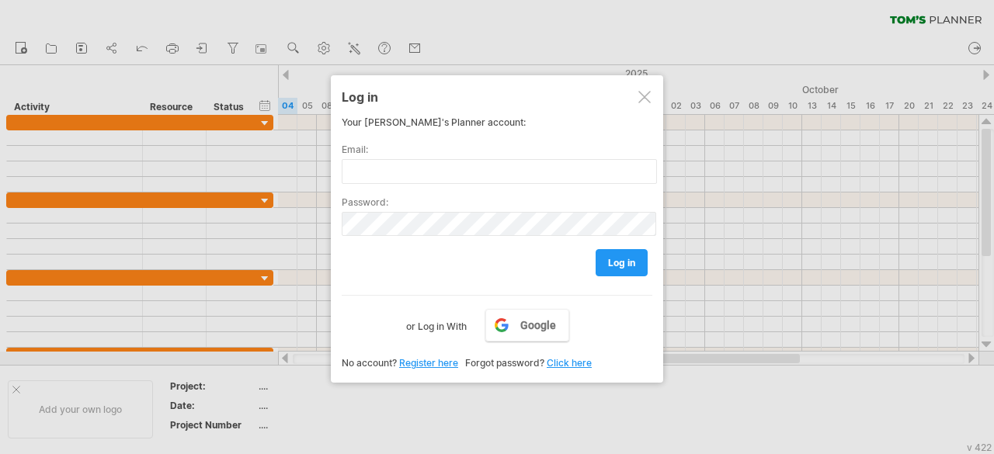
click at [658, 105] on div "Log in Your [PERSON_NAME]'s Planner account: Email: Password: log in Google or …" at bounding box center [497, 228] width 332 height 307
click at [643, 102] on div at bounding box center [644, 97] width 12 height 12
